Goal: Information Seeking & Learning: Learn about a topic

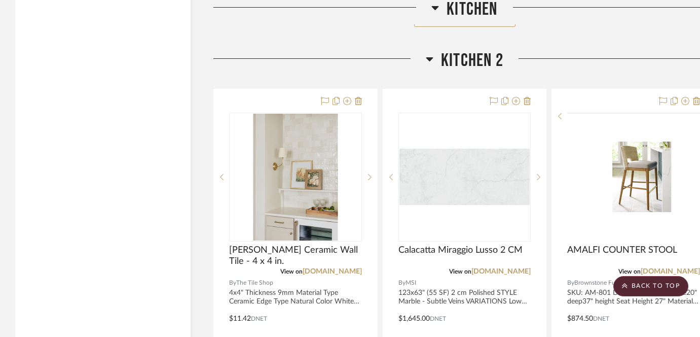
scroll to position [3253, 0]
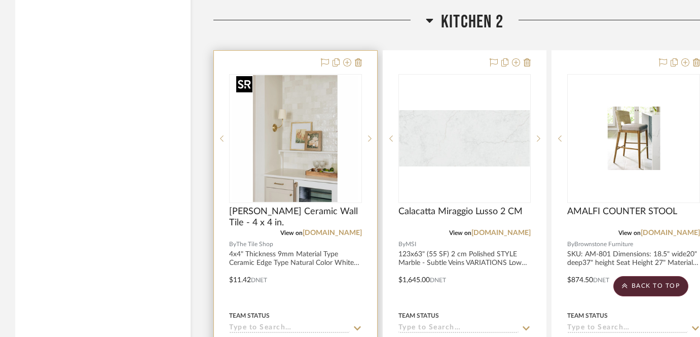
click at [332, 138] on img "0" at bounding box center [295, 138] width 127 height 127
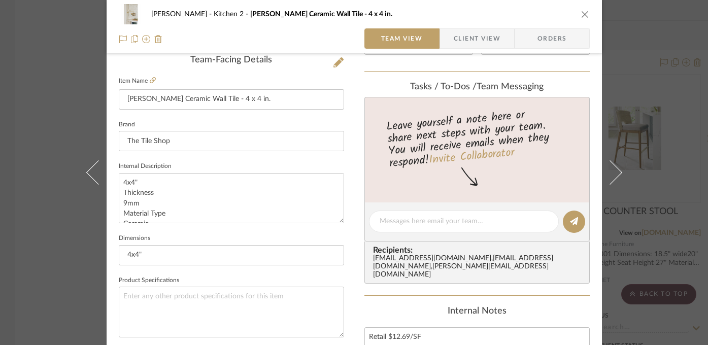
scroll to position [377, 0]
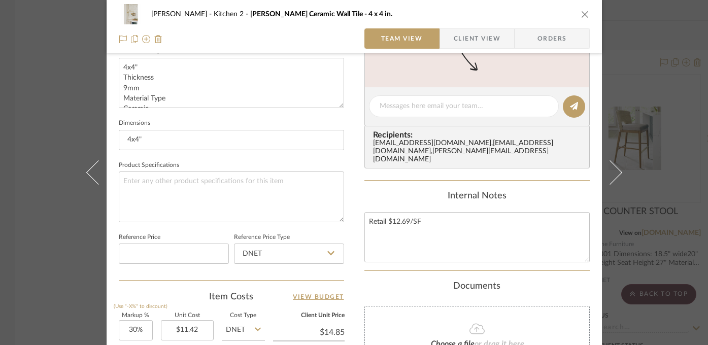
click at [673, 229] on div "Highman Kitchen 2 Riad White Ceramic Wall Tile - 4 x 4 in. Team View Client Vie…" at bounding box center [354, 172] width 708 height 345
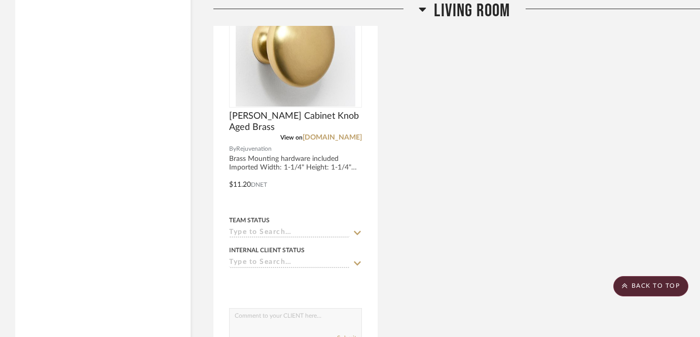
scroll to position [5201, 0]
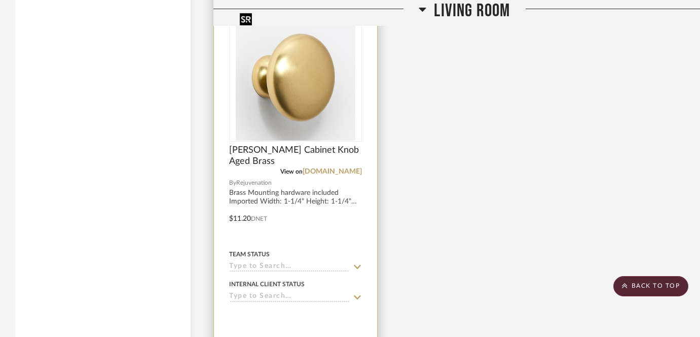
click at [0, 0] on img at bounding box center [0, 0] width 0 height 0
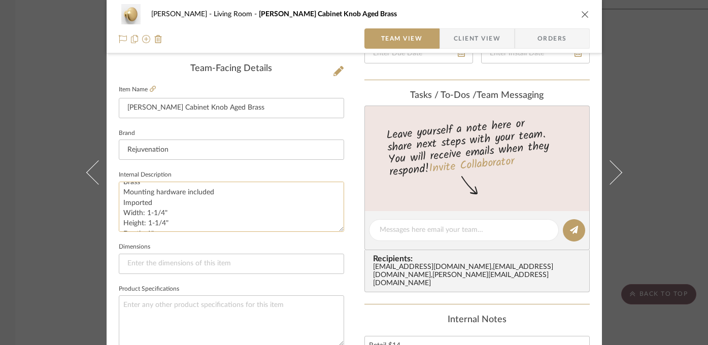
scroll to position [10, 0]
click at [669, 183] on div "Highman Living Room Claybourne Cabinet Knob Aged Brass Team View Client View Or…" at bounding box center [354, 172] width 708 height 345
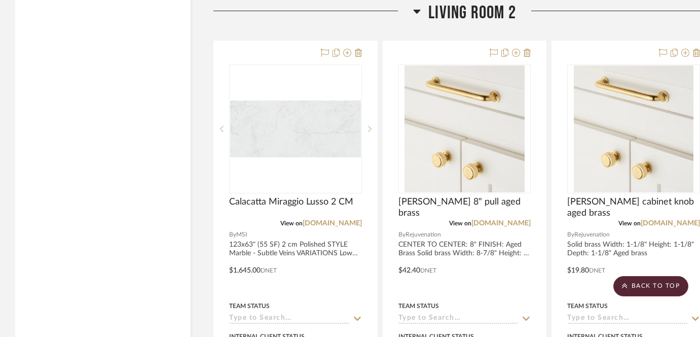
scroll to position [5641, 0]
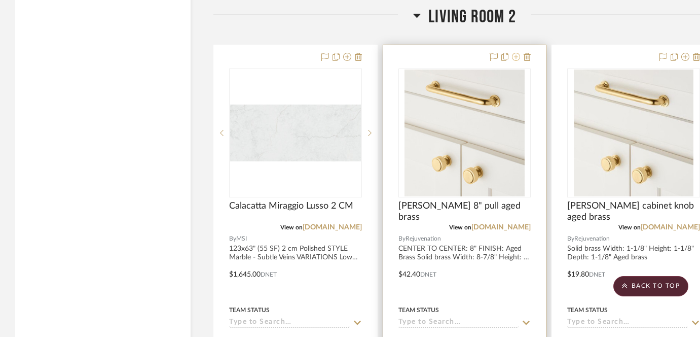
click at [515, 53] on icon at bounding box center [516, 57] width 8 height 8
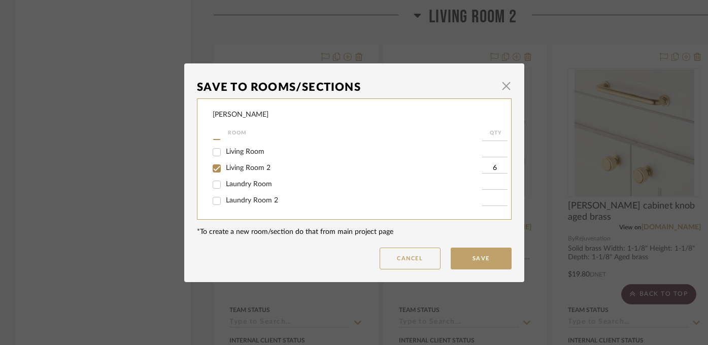
scroll to position [85, 0]
click at [215, 178] on input "Living Room 2" at bounding box center [216, 175] width 16 height 16
checkbox input "false"
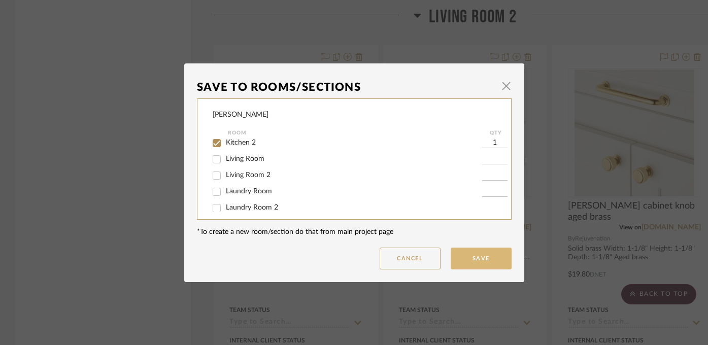
click at [484, 263] on button "Save" at bounding box center [480, 259] width 61 height 22
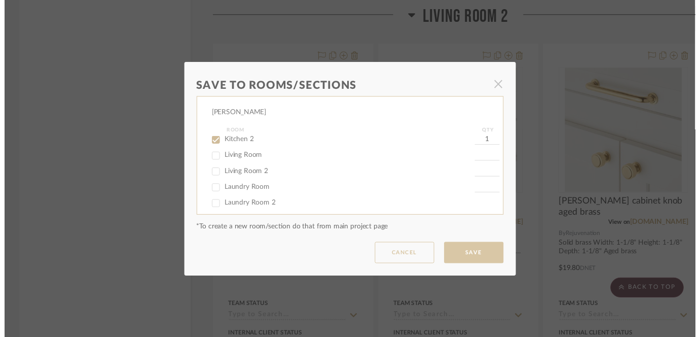
scroll to position [5641, 0]
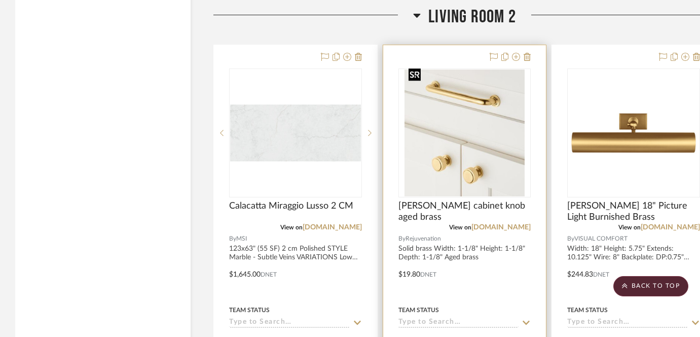
click at [0, 0] on img at bounding box center [0, 0] width 0 height 0
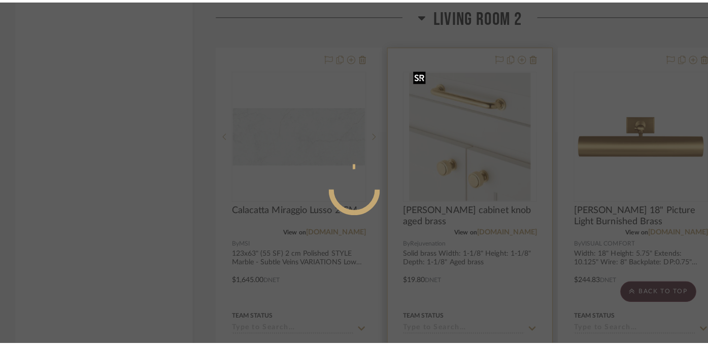
scroll to position [0, 0]
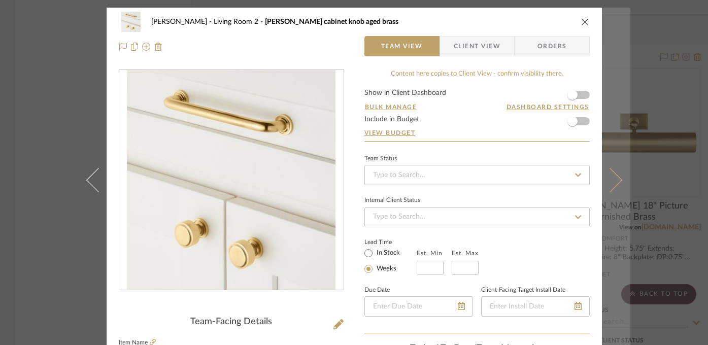
click at [626, 124] on button at bounding box center [616, 180] width 28 height 345
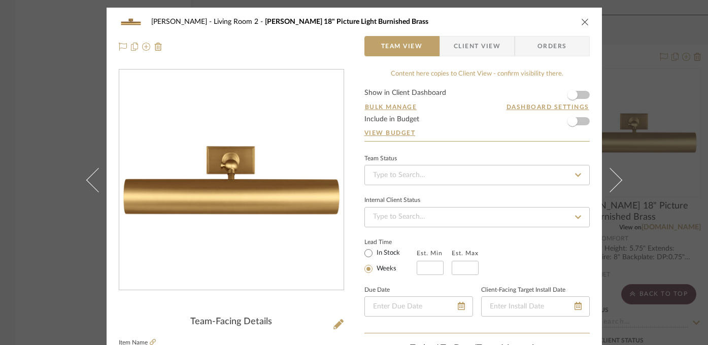
click at [673, 141] on div "Highman Living Room 2 Kenyon 18" Picture Light Burnished Brass Team View Client…" at bounding box center [354, 172] width 708 height 345
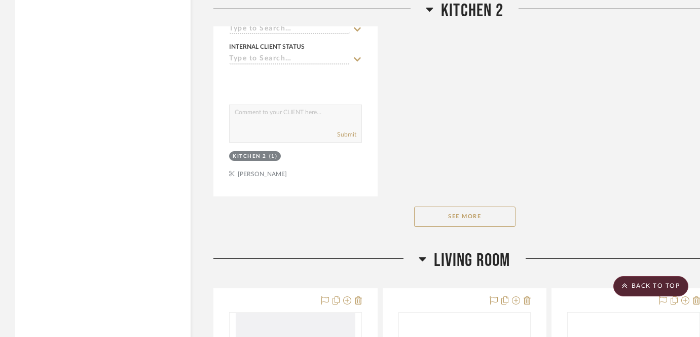
scroll to position [4454, 0]
click at [470, 208] on button "See More" at bounding box center [464, 214] width 101 height 20
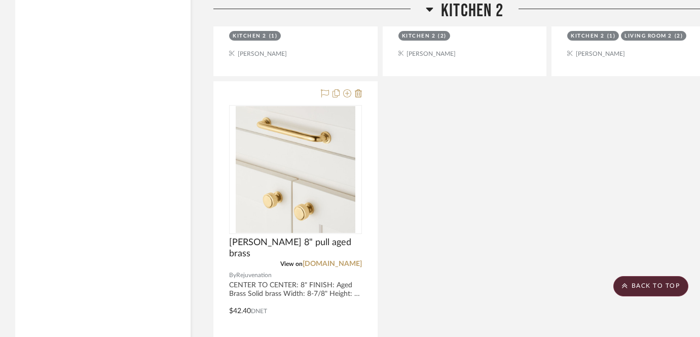
scroll to position [4121, 0]
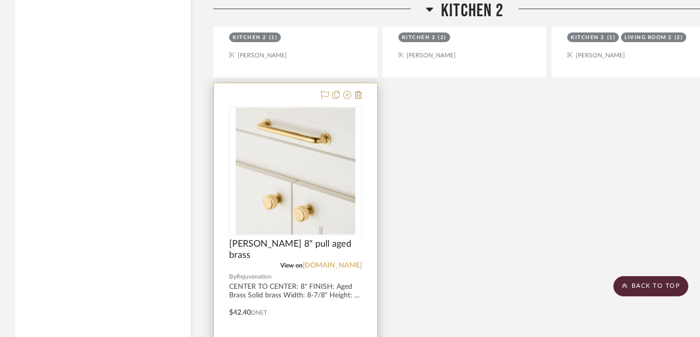
click at [321, 262] on link "rejuvenation.com" at bounding box center [332, 265] width 59 height 7
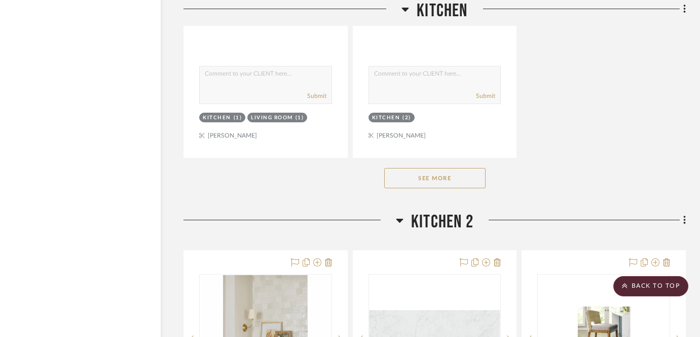
scroll to position [3058, 30]
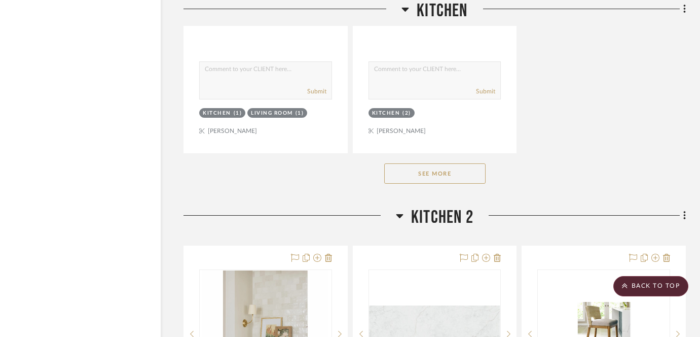
click at [448, 171] on button "See More" at bounding box center [434, 173] width 101 height 20
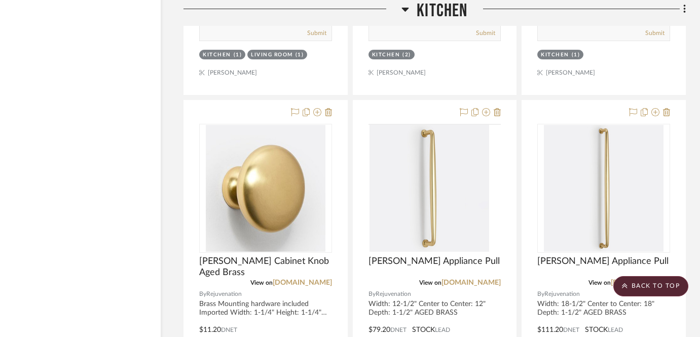
scroll to position [3180, 30]
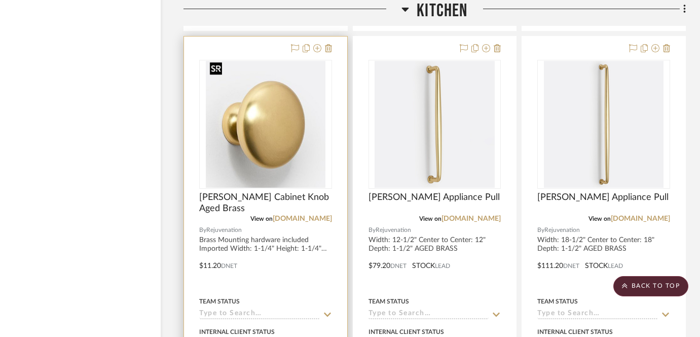
click at [280, 119] on img "0" at bounding box center [266, 124] width 120 height 127
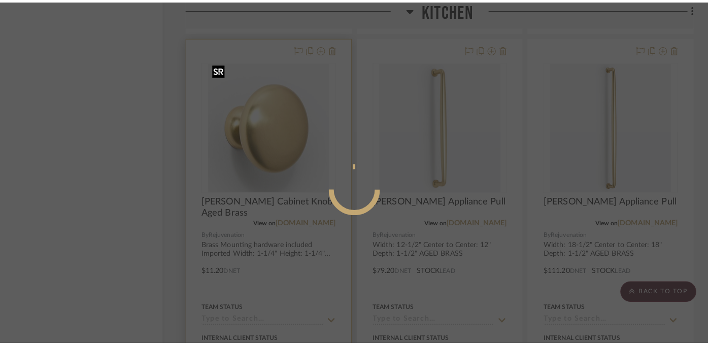
scroll to position [0, 0]
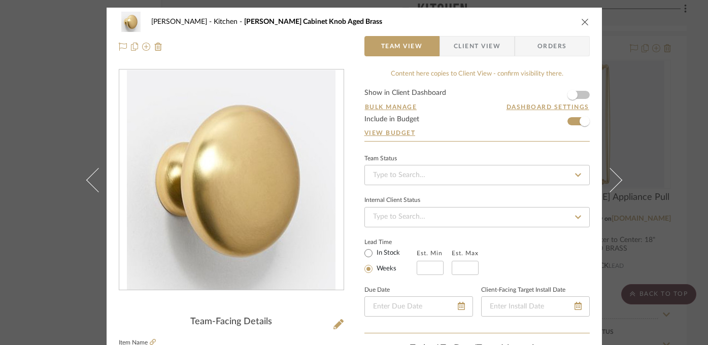
click at [668, 161] on div "Highman Kitchen Claybourne Cabinet Knob Aged Brass Team View Client View Orders…" at bounding box center [354, 172] width 708 height 345
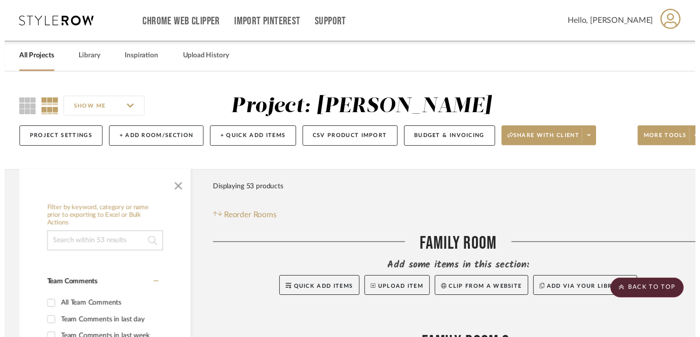
scroll to position [3180, 30]
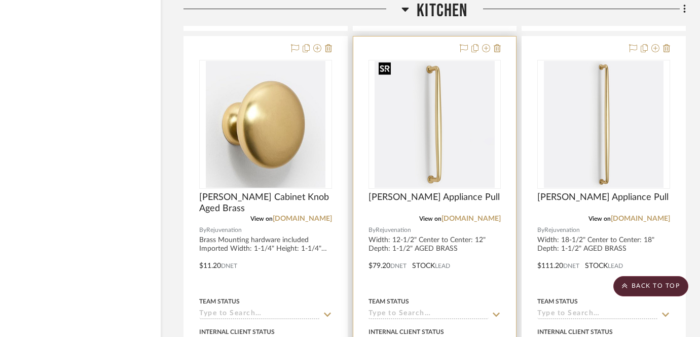
click at [436, 159] on img "0" at bounding box center [435, 124] width 120 height 127
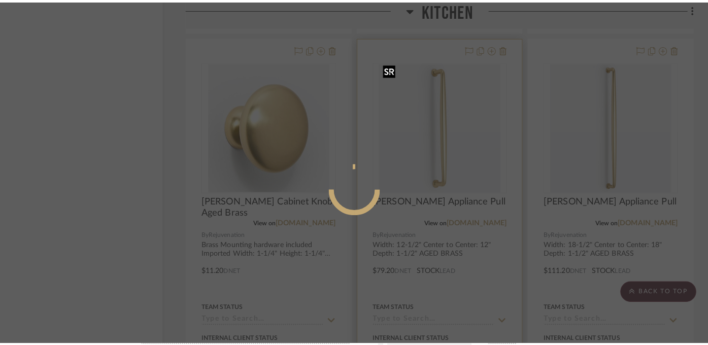
scroll to position [0, 0]
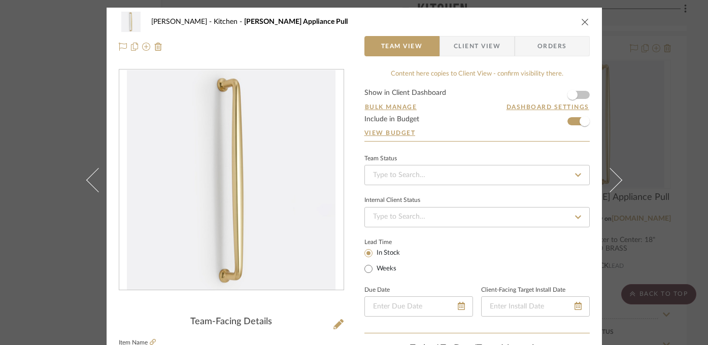
click at [666, 147] on div "Highman Kitchen Claybourne Appliance Pull Team View Client View Orders Team-Fac…" at bounding box center [354, 172] width 708 height 345
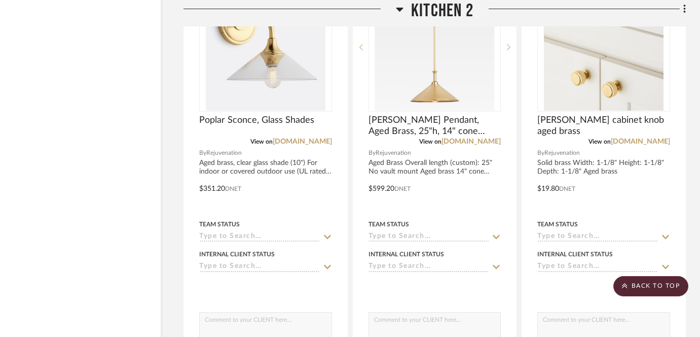
scroll to position [4696, 29]
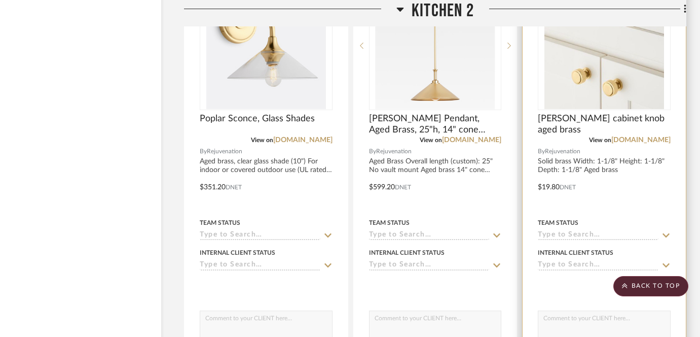
click at [619, 81] on img "0" at bounding box center [605, 45] width 120 height 127
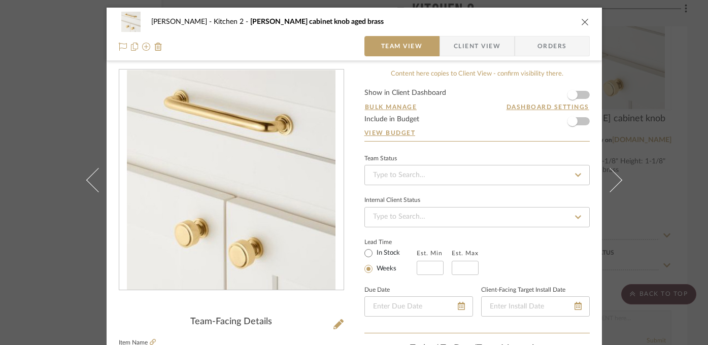
scroll to position [126, 0]
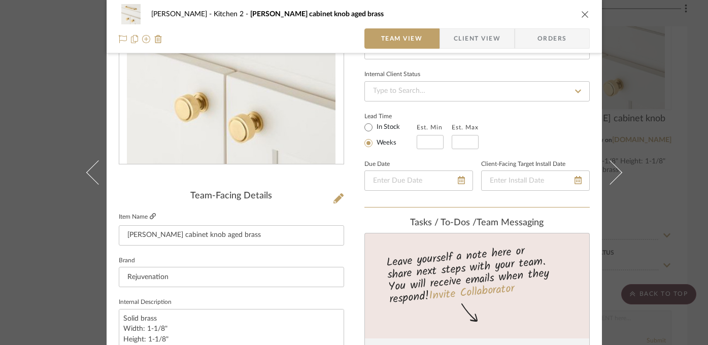
click at [150, 217] on icon at bounding box center [153, 216] width 6 height 6
click at [660, 180] on div "Highman Kitchen 2 Ansel cabinet knob aged brass Team View Client View Orders Te…" at bounding box center [354, 172] width 708 height 345
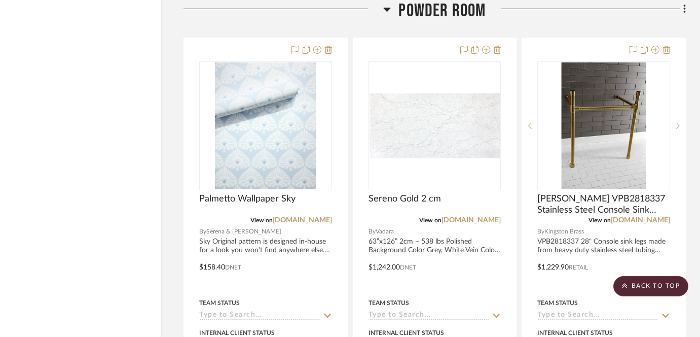
scroll to position [7997, 30]
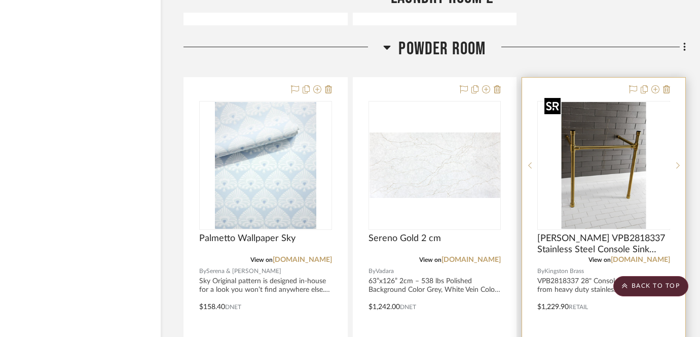
click at [660, 157] on div at bounding box center [604, 165] width 133 height 129
click at [644, 172] on img "0" at bounding box center [604, 165] width 127 height 127
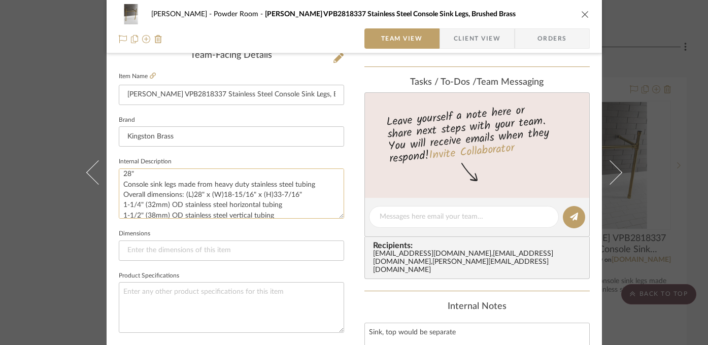
scroll to position [15, 0]
click at [659, 196] on div "Highman Powder Room Dreyfuss VPB2818337 Stainless Steel Console Sink Legs, Brus…" at bounding box center [354, 172] width 708 height 345
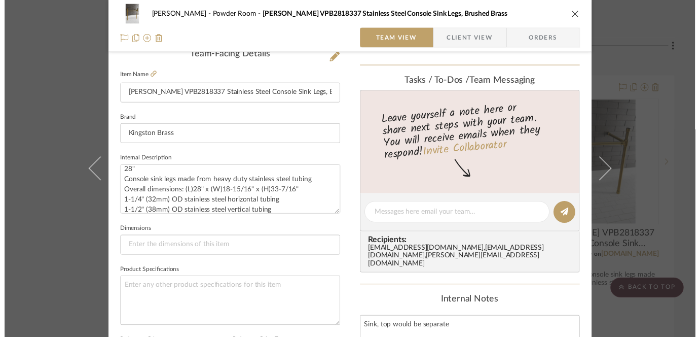
scroll to position [7997, 30]
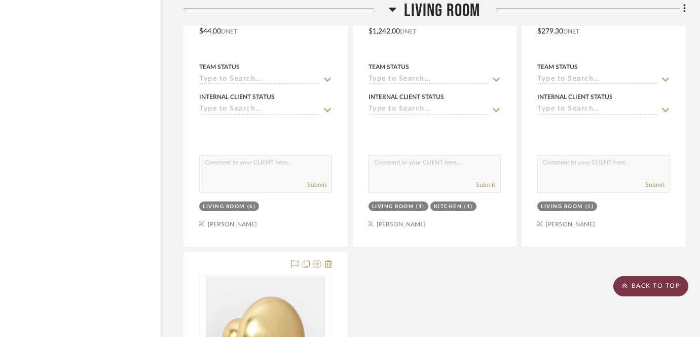
click at [635, 287] on scroll-to-top-button "BACK TO TOP" at bounding box center [651, 286] width 75 height 20
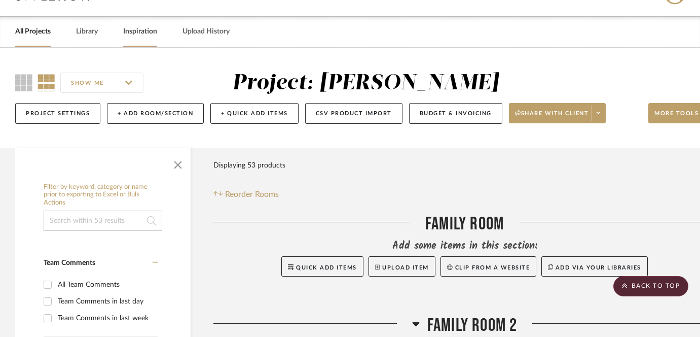
scroll to position [0, 0]
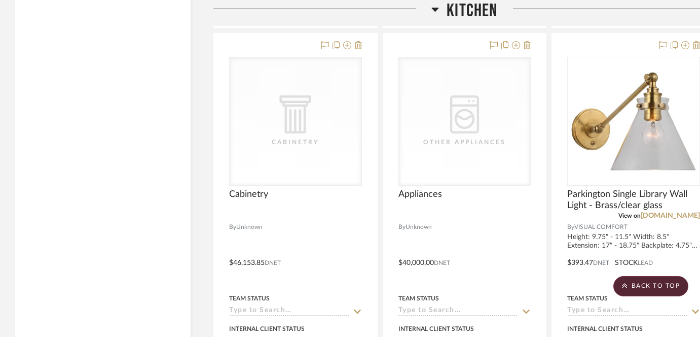
scroll to position [2343, 0]
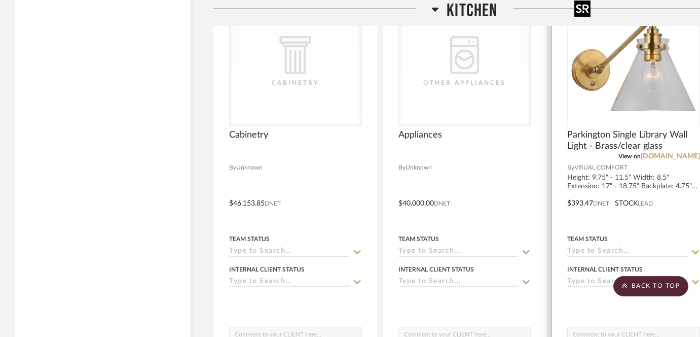
click at [639, 98] on img "0" at bounding box center [634, 61] width 127 height 127
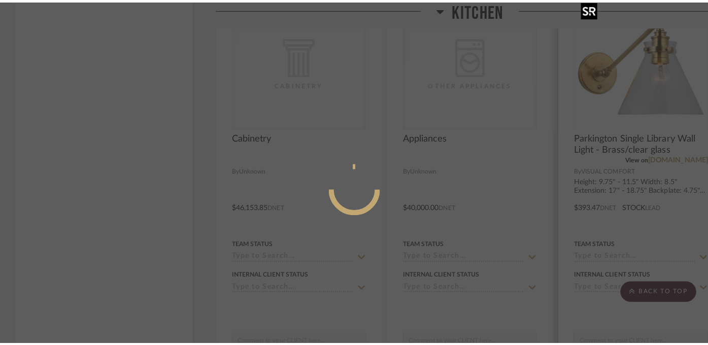
scroll to position [0, 0]
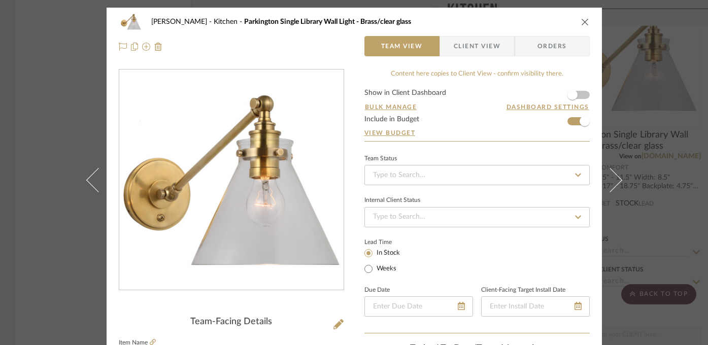
click at [655, 201] on div "[PERSON_NAME] Kitchen Parkington Single Library Wall Light - Brass/clear glass …" at bounding box center [354, 172] width 708 height 345
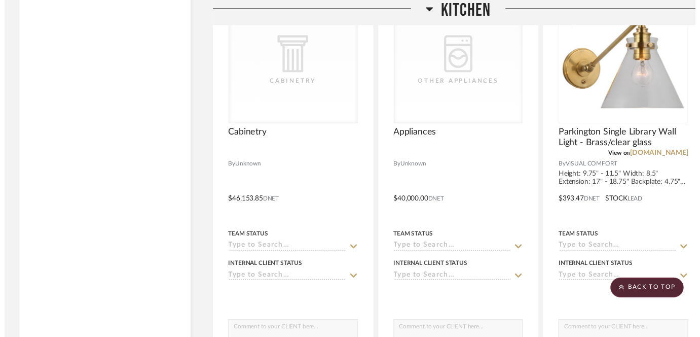
scroll to position [2343, 0]
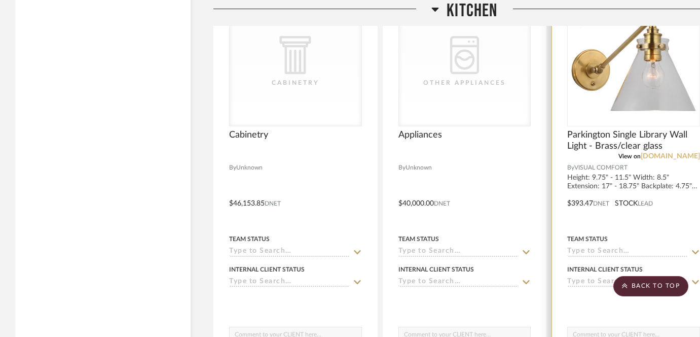
click at [673, 156] on link "[DOMAIN_NAME]" at bounding box center [670, 156] width 59 height 7
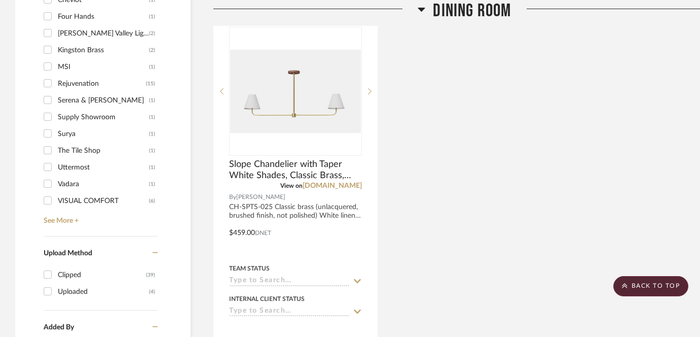
scroll to position [877, 0]
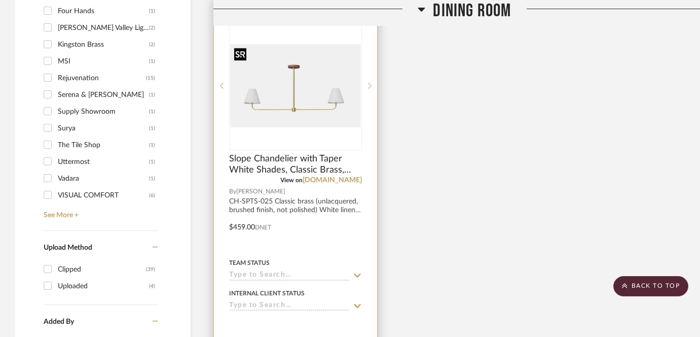
click at [299, 108] on img "0" at bounding box center [295, 85] width 131 height 83
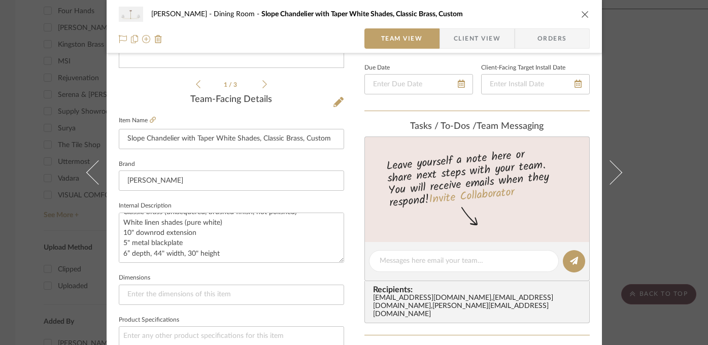
scroll to position [146, 0]
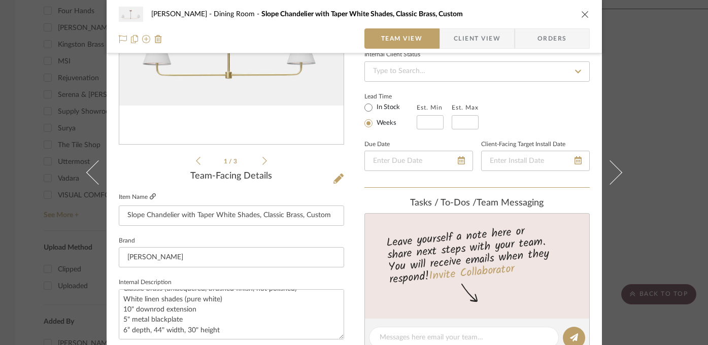
click at [150, 196] on icon at bounding box center [153, 196] width 6 height 6
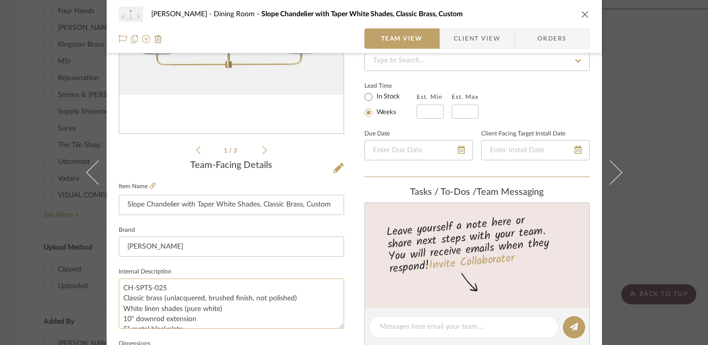
scroll to position [20, 0]
